Goal: Complete application form

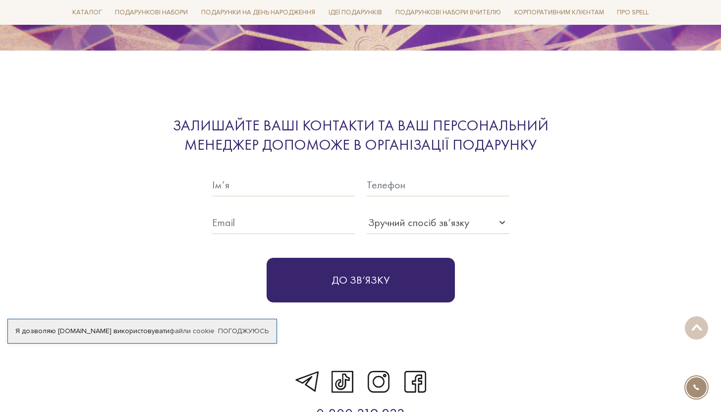
scroll to position [2982, 0]
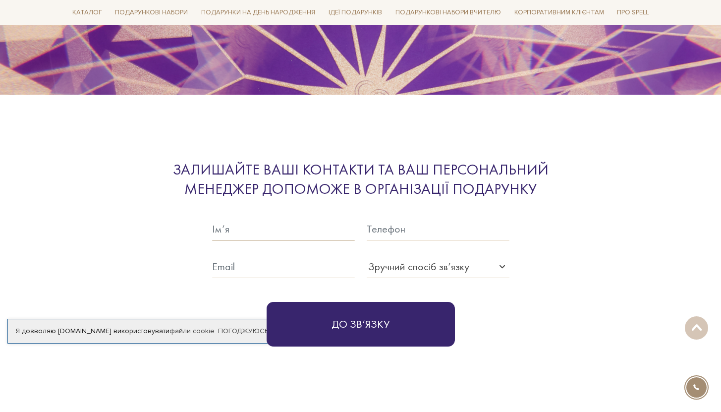
click at [235, 218] on input "text" at bounding box center [283, 229] width 143 height 23
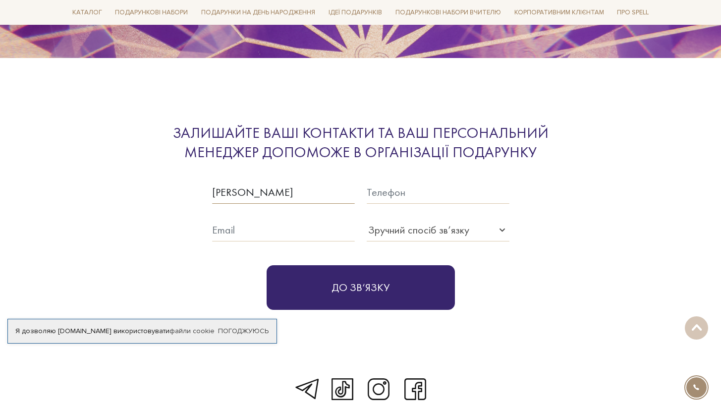
scroll to position [3016, 0]
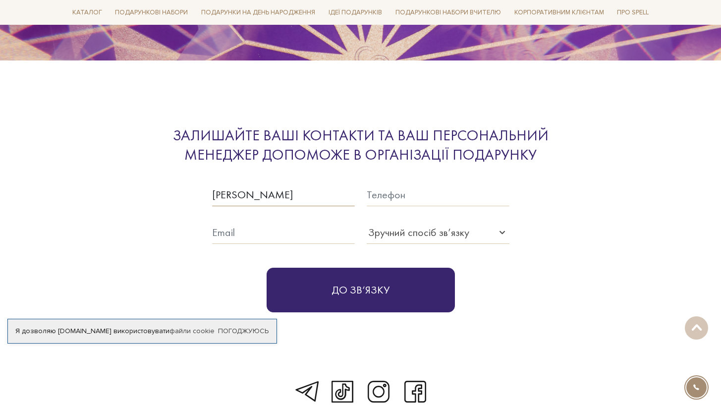
type input "[PERSON_NAME]"
click at [404, 183] on input "text" at bounding box center [438, 194] width 143 height 23
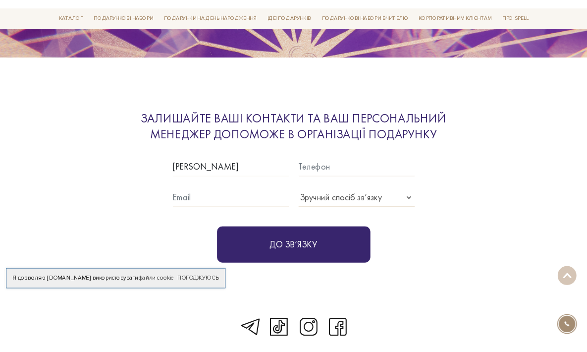
scroll to position [2906, 0]
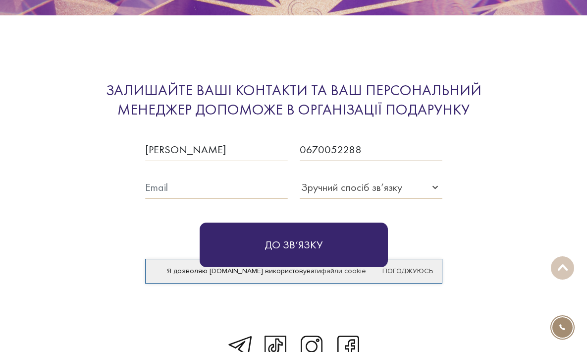
type input "0670052288"
click at [408, 195] on div "Зручний спосіб зв’язку" at bounding box center [365, 187] width 131 height 16
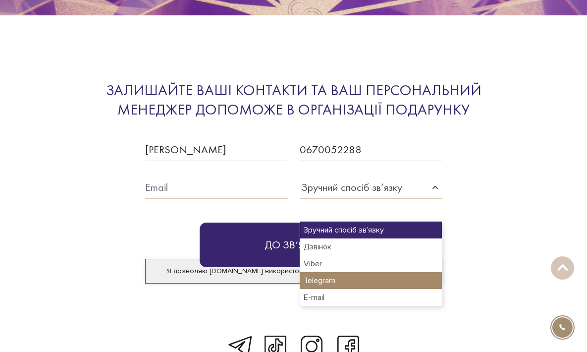
click at [357, 277] on div "Telegram" at bounding box center [371, 280] width 142 height 17
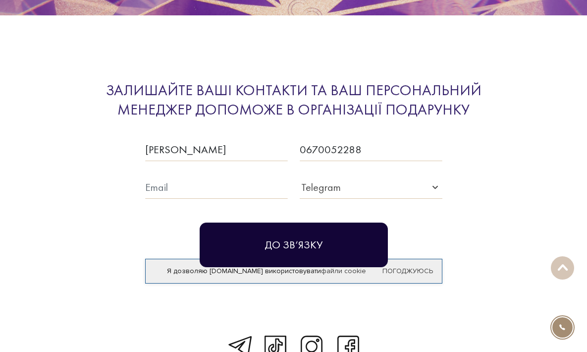
click at [286, 267] on button "До зв‘язку" at bounding box center [294, 245] width 188 height 45
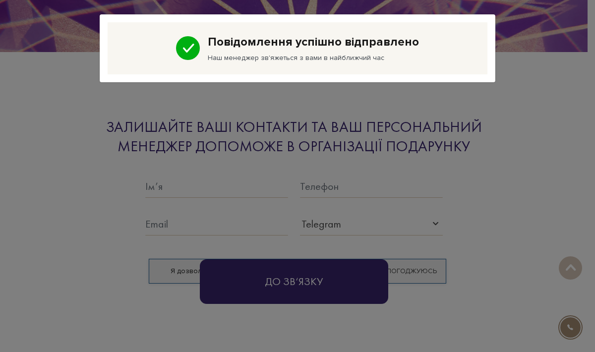
click at [508, 245] on div "Повідомлення успішно відправлено Наш менеджер зв'яжеться з вами в найближчий час" at bounding box center [297, 176] width 595 height 352
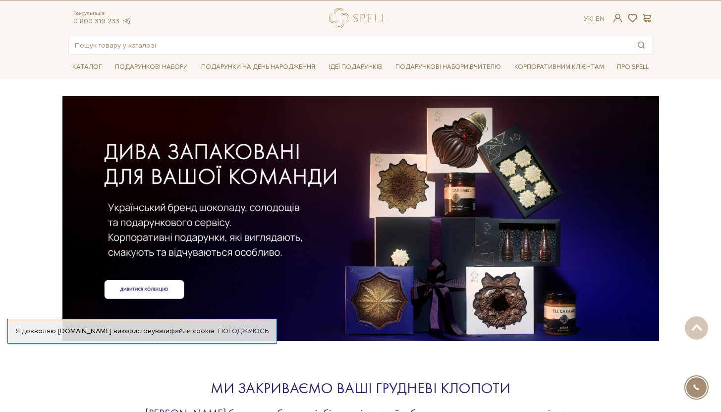
scroll to position [0, 0]
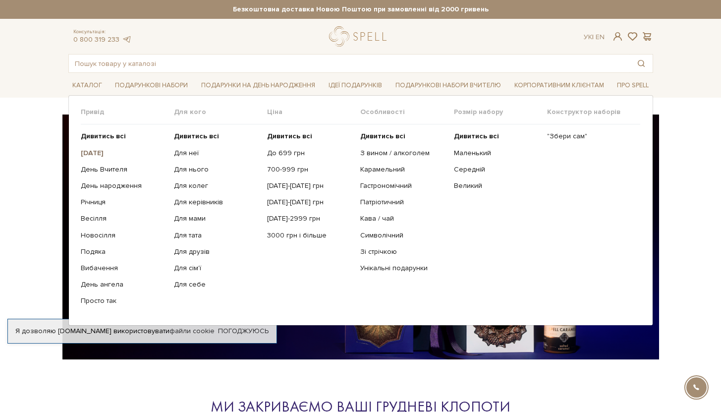
click at [104, 154] on b "[DATE]" at bounding box center [92, 153] width 23 height 8
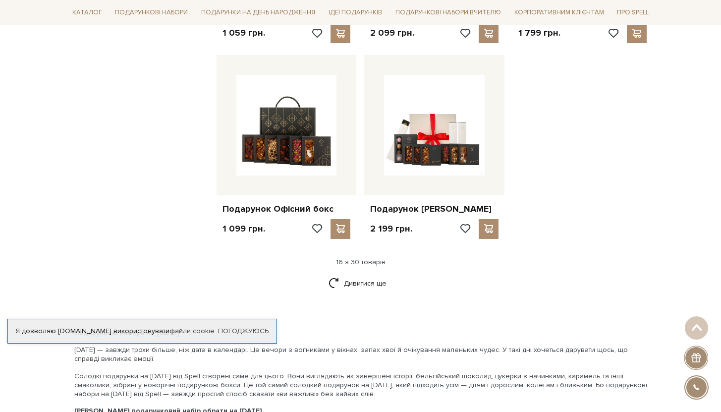
scroll to position [693, 0]
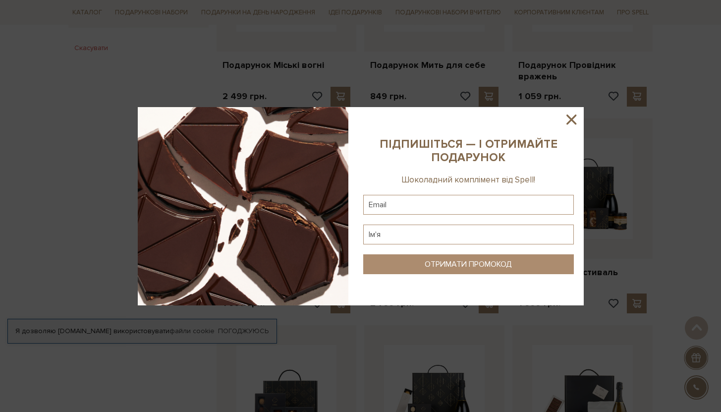
click at [575, 118] on icon at bounding box center [571, 119] width 17 height 17
